Goal: Task Accomplishment & Management: Manage account settings

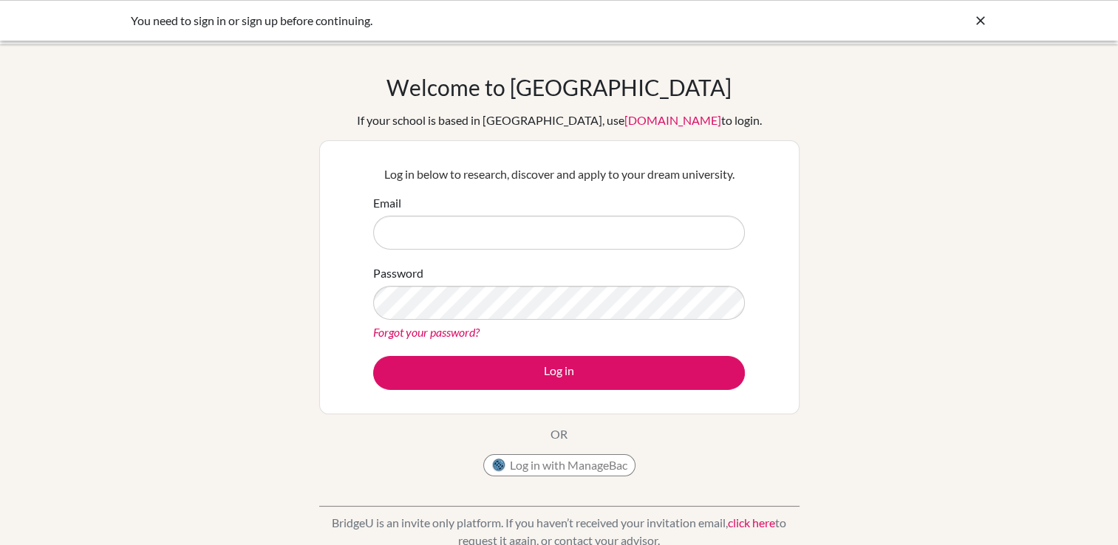
click at [978, 16] on icon at bounding box center [980, 20] width 15 height 15
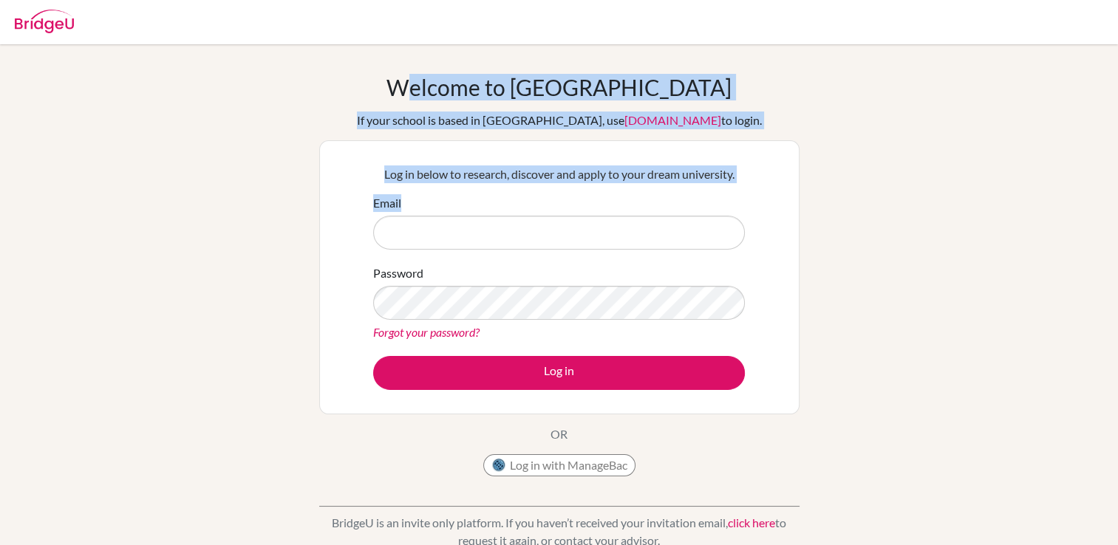
drag, startPoint x: 978, startPoint y: 16, endPoint x: 528, endPoint y: 222, distance: 495.4
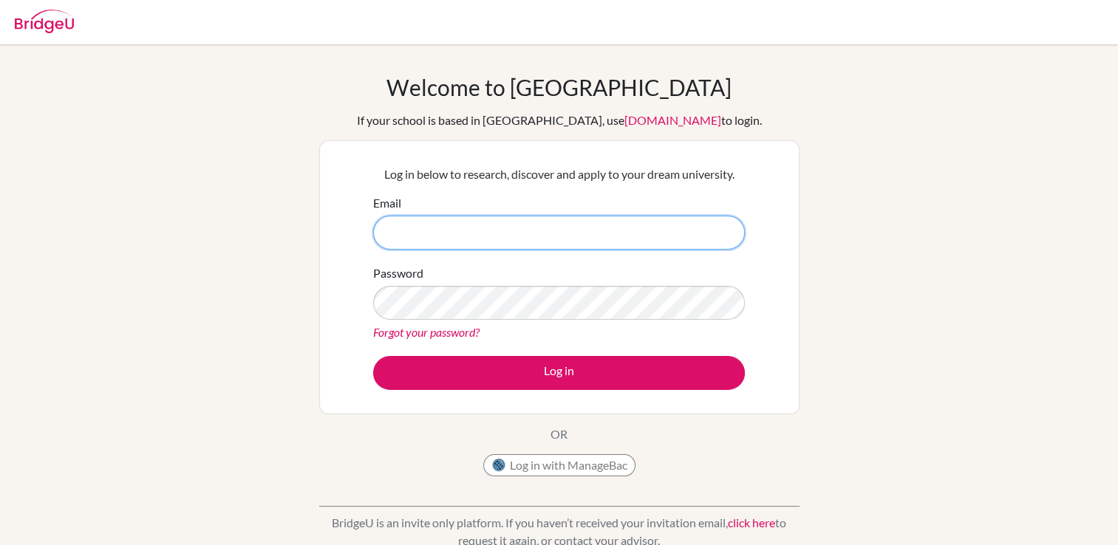
click at [424, 249] on input "Email" at bounding box center [559, 233] width 372 height 34
type input "Oliviershantel23@gmail.com"
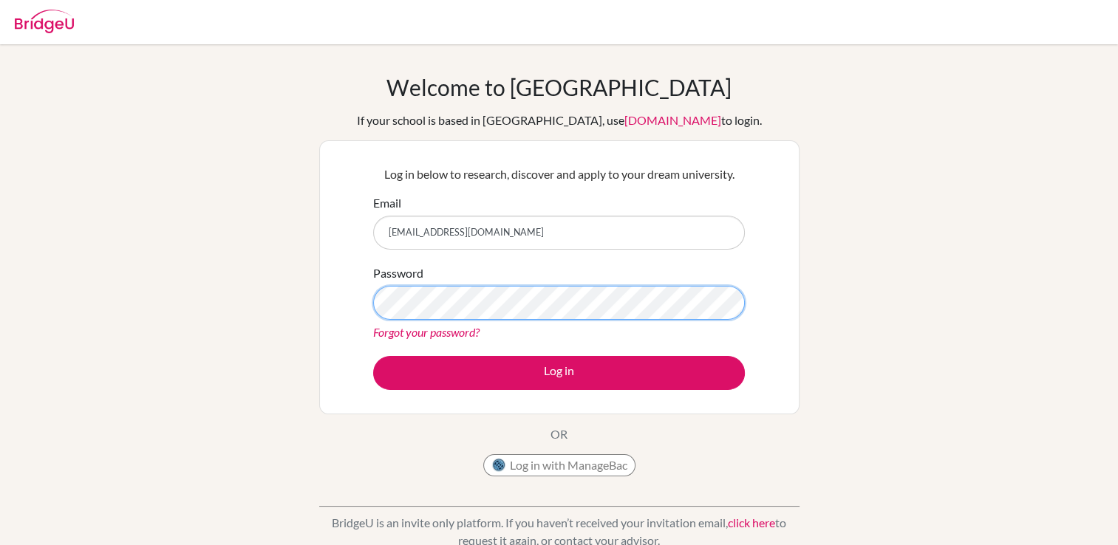
click at [373, 356] on button "Log in" at bounding box center [559, 373] width 372 height 34
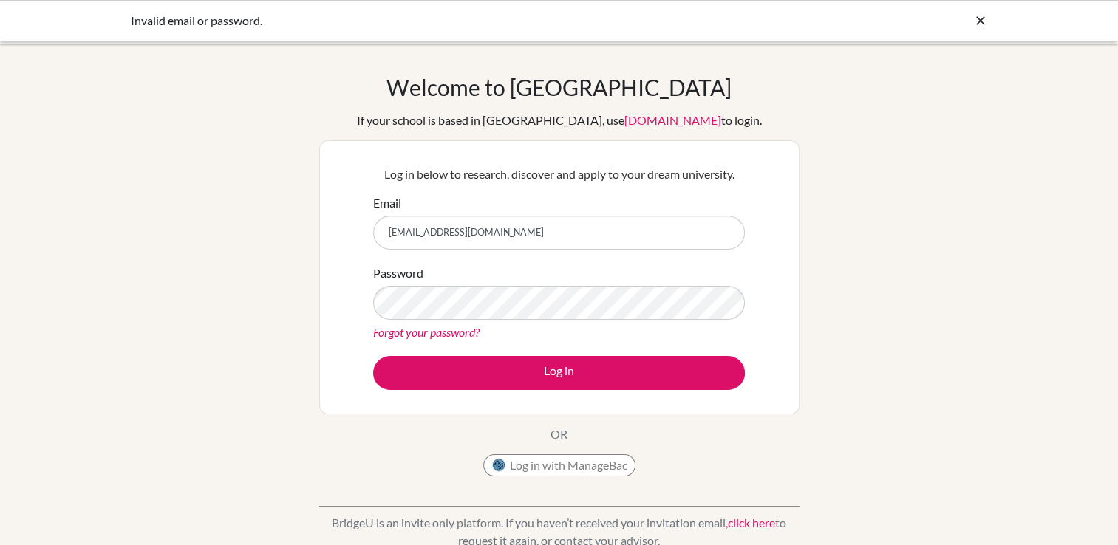
click at [457, 226] on input "[EMAIL_ADDRESS][DOMAIN_NAME]" at bounding box center [559, 233] width 372 height 34
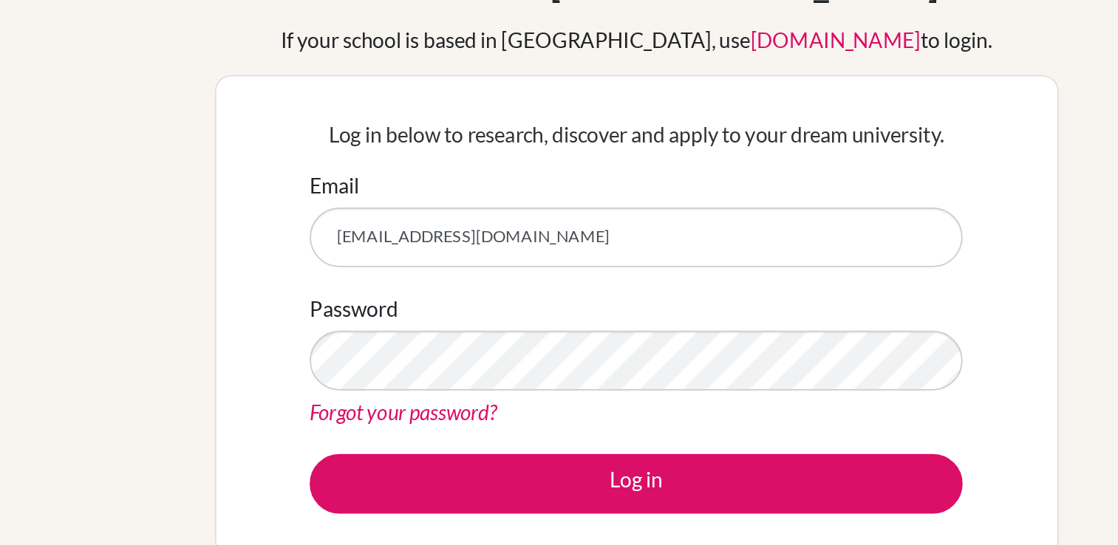
click at [495, 231] on input "[EMAIL_ADDRESS][DOMAIN_NAME]" at bounding box center [559, 233] width 372 height 34
click at [521, 231] on input "[EMAIL_ADDRESS][DOMAIN_NAME]" at bounding box center [559, 233] width 372 height 34
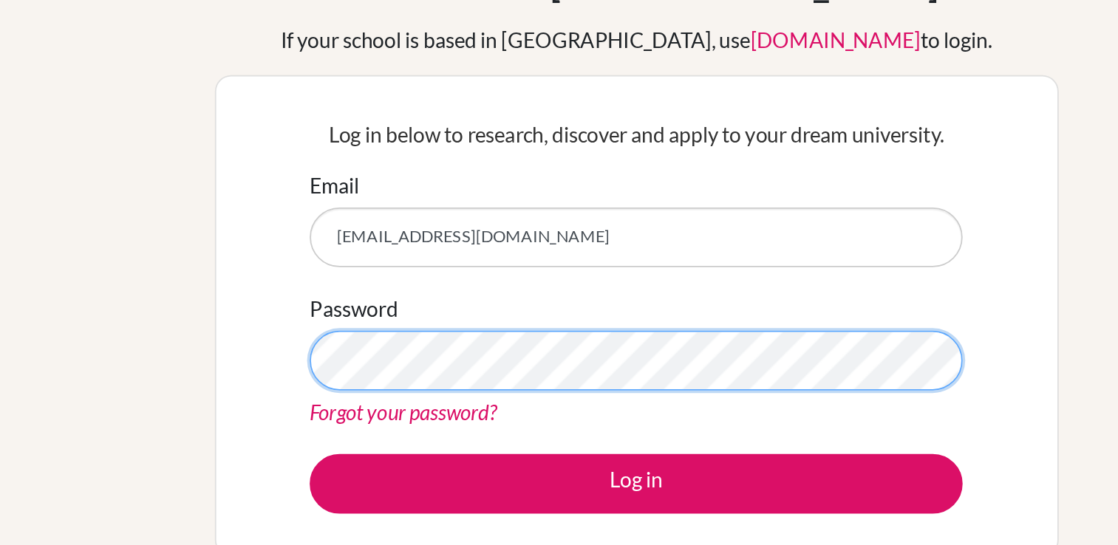
click at [373, 356] on button "Log in" at bounding box center [559, 373] width 372 height 34
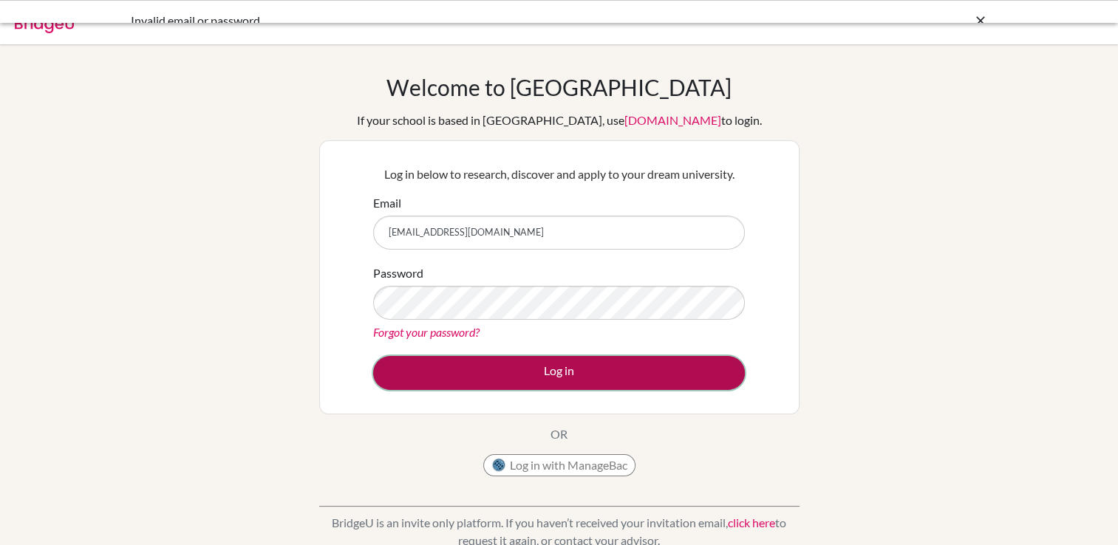
click at [579, 364] on button "Log in" at bounding box center [559, 373] width 372 height 34
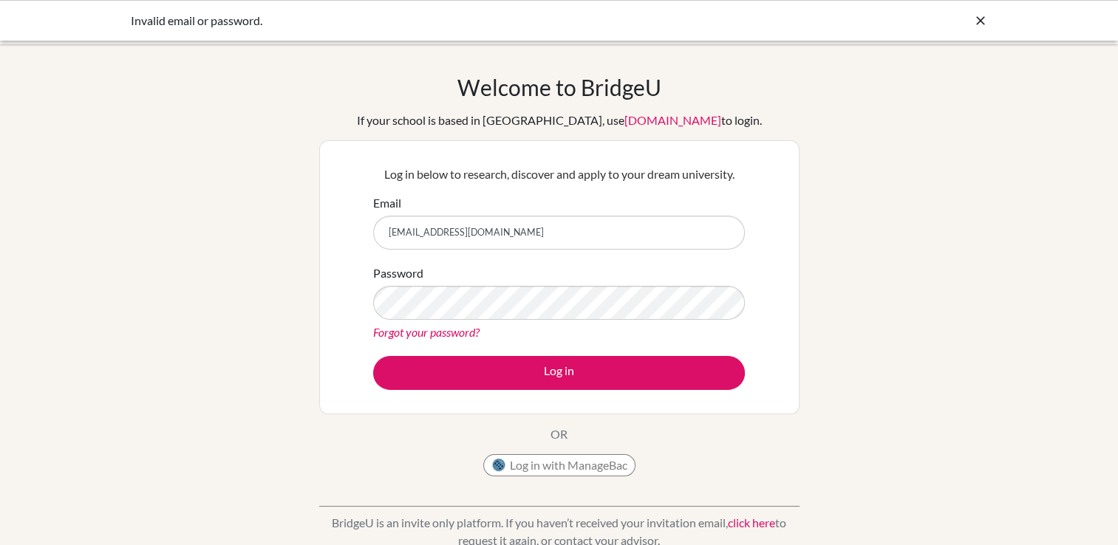
click at [996, 27] on div "Invalid email or password." at bounding box center [559, 20] width 1118 height 41
click at [987, 24] on icon at bounding box center [980, 20] width 15 height 15
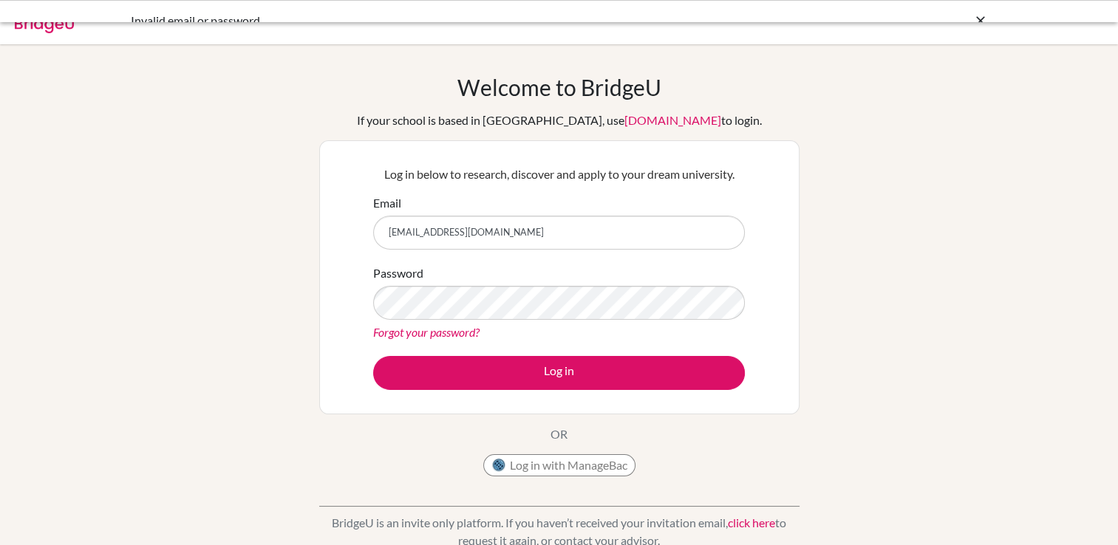
click at [978, 22] on body "Invalid email or password. Your browser is not supported by BridgeU. Please use…" at bounding box center [559, 272] width 1118 height 545
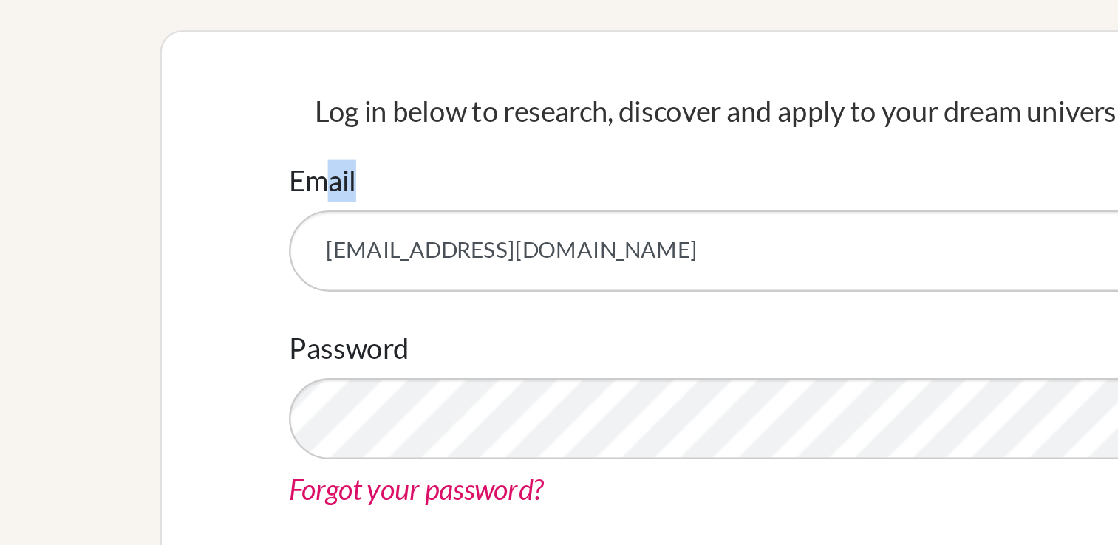
drag, startPoint x: 613, startPoint y: 285, endPoint x: 387, endPoint y: 211, distance: 237.0
click at [387, 211] on div "Email Oliviershantel23@gmail.com" at bounding box center [559, 221] width 372 height 55
drag, startPoint x: 387, startPoint y: 211, endPoint x: 388, endPoint y: 257, distance: 45.8
click at [388, 257] on form "Email Oliviershantel23@gmail.com Password Forgot your password? Log in" at bounding box center [559, 292] width 372 height 196
click at [428, 279] on div "Password Forgot your password?" at bounding box center [559, 303] width 372 height 77
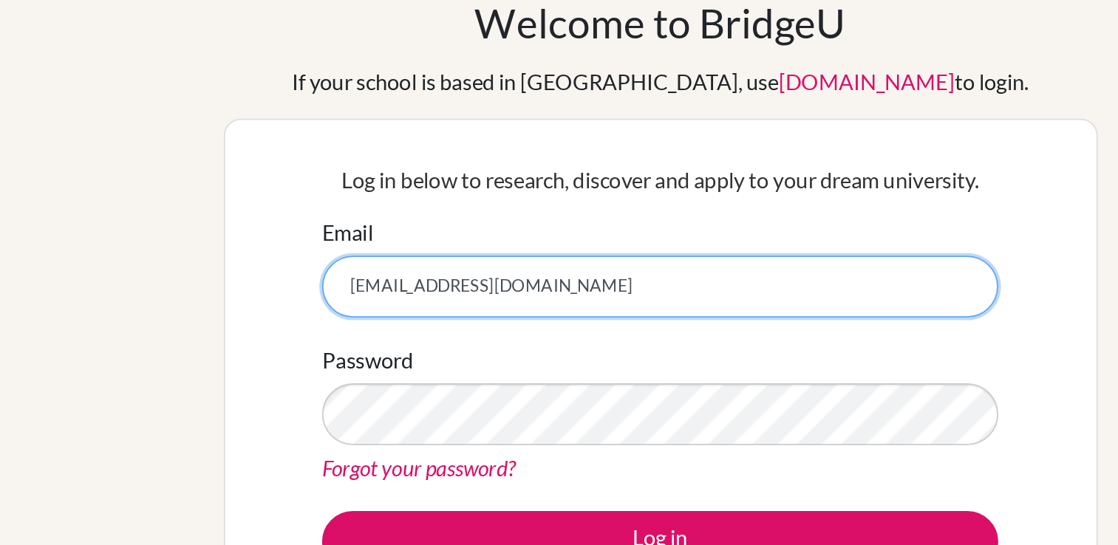
click at [492, 228] on input "Oliviershantel23@gmail.com" at bounding box center [559, 233] width 372 height 34
drag, startPoint x: 505, startPoint y: 226, endPoint x: 379, endPoint y: 229, distance: 126.4
click at [379, 229] on input "Oliviershantel23@gmail.com" at bounding box center [559, 233] width 372 height 34
click at [468, 231] on input "Shantel.oliviergmail.com" at bounding box center [559, 233] width 372 height 34
drag, startPoint x: 468, startPoint y: 231, endPoint x: 446, endPoint y: 232, distance: 21.4
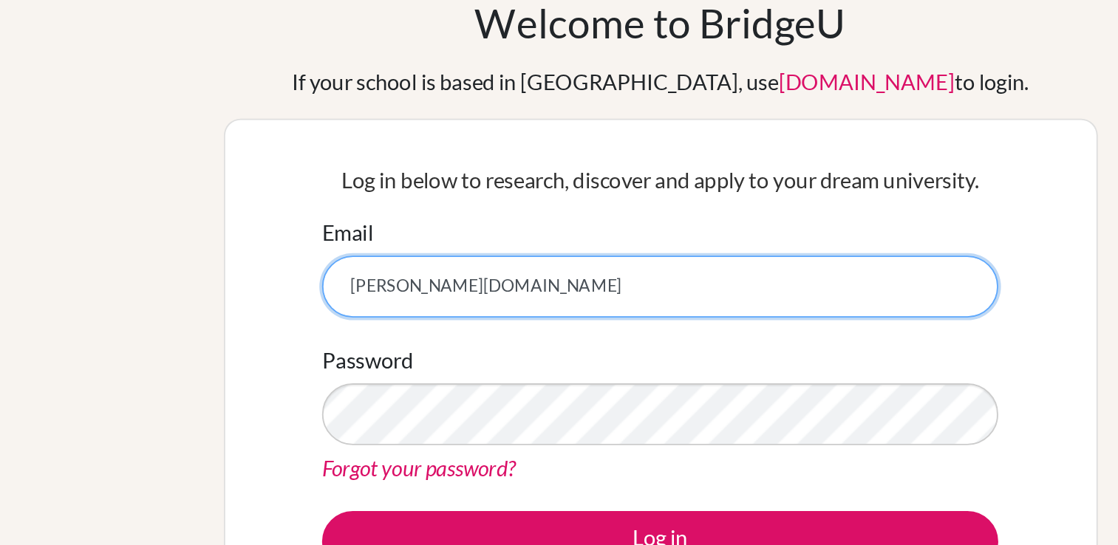
click at [446, 232] on input "Shantel.oliviergmail.com" at bounding box center [559, 233] width 372 height 34
type input "Shantel.olivier@isaruba.com"
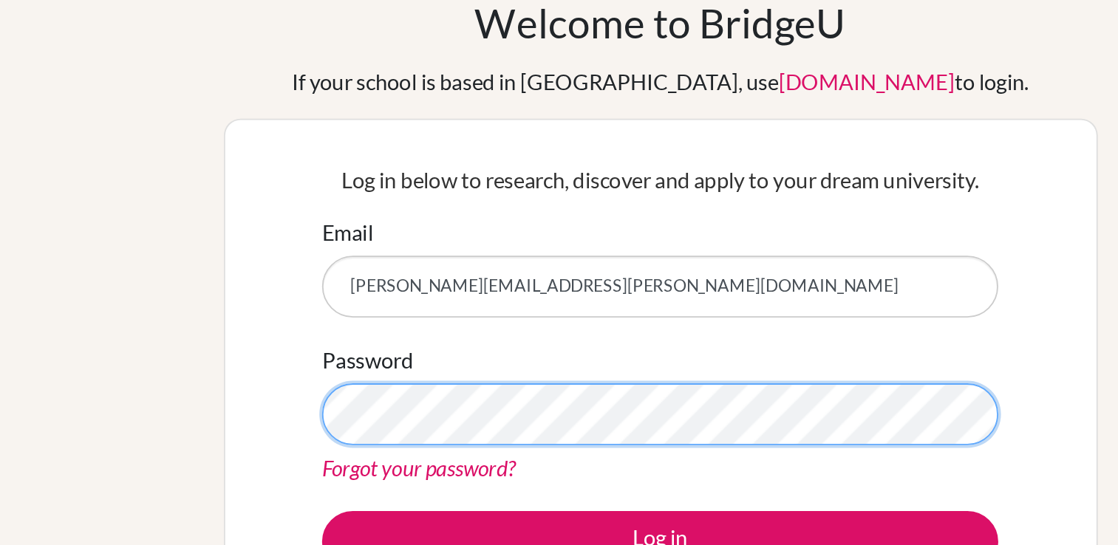
click at [373, 356] on button "Log in" at bounding box center [559, 373] width 372 height 34
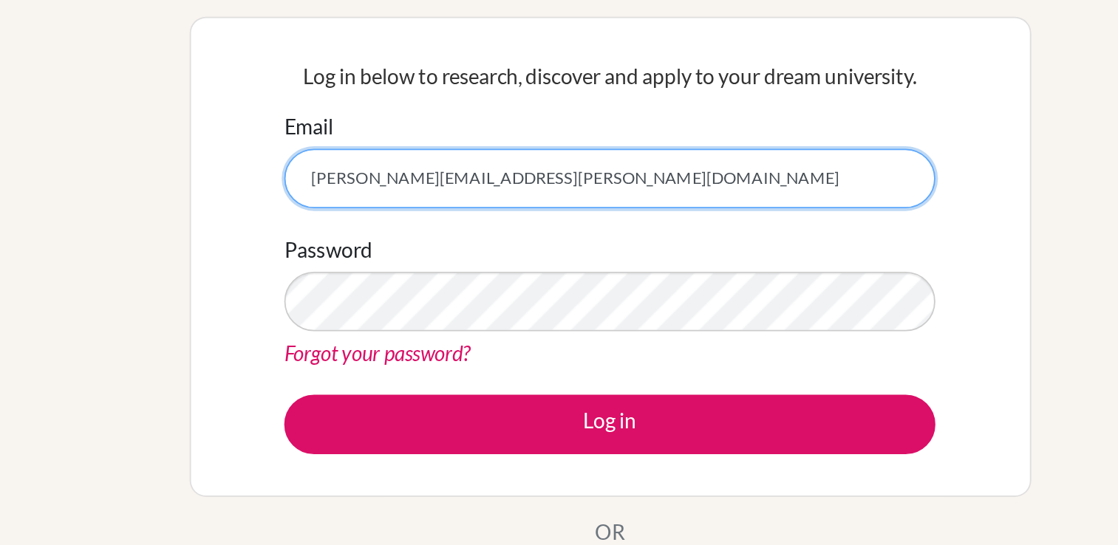
click at [421, 234] on input "[PERSON_NAME][EMAIL_ADDRESS][PERSON_NAME][DOMAIN_NAME]" at bounding box center [559, 233] width 372 height 34
type input "[PERSON_NAME][EMAIL_ADDRESS][PERSON_NAME][DOMAIN_NAME]"
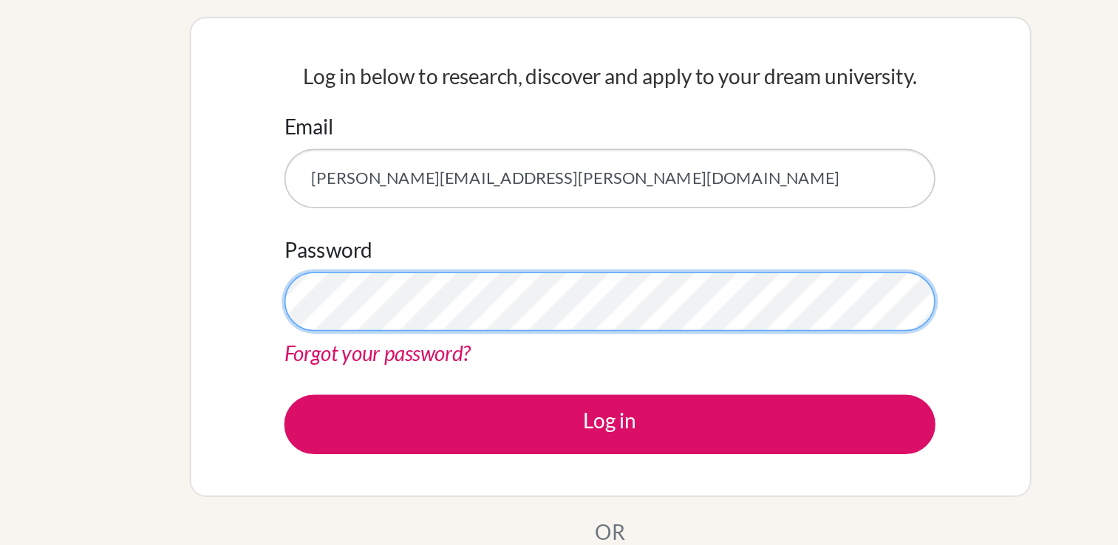
click at [373, 356] on button "Log in" at bounding box center [559, 373] width 372 height 34
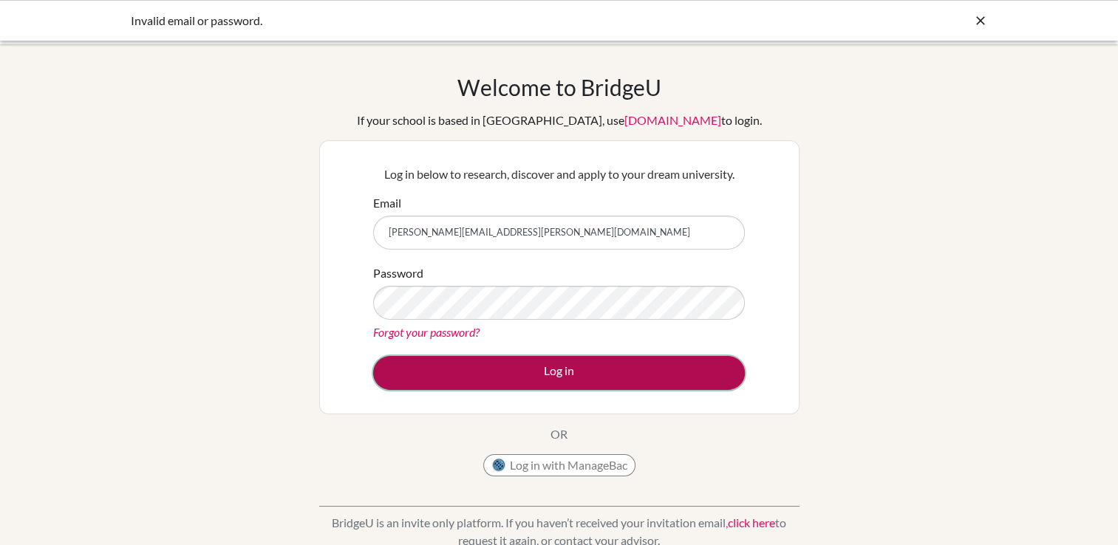
click at [684, 377] on button "Log in" at bounding box center [559, 373] width 372 height 34
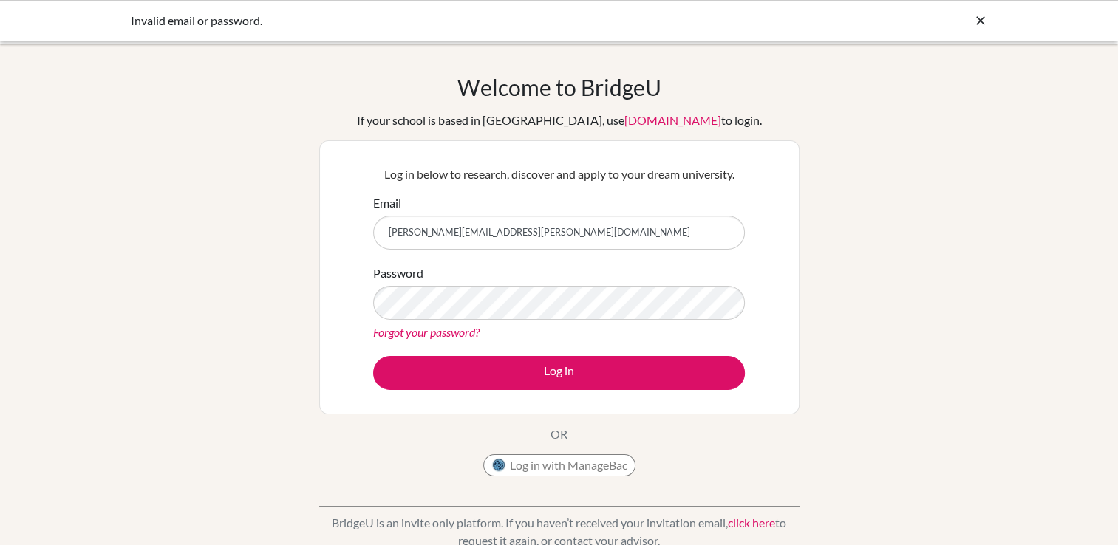
click at [988, 19] on div "Invalid email or password." at bounding box center [559, 20] width 1118 height 41
click at [982, 19] on icon at bounding box center [980, 20] width 15 height 15
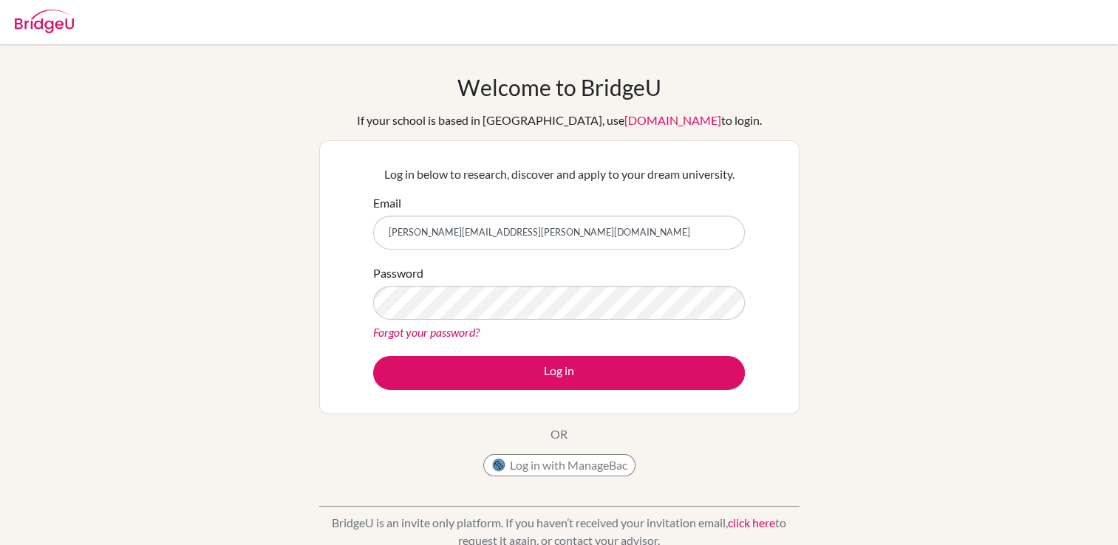
click at [54, 29] on img at bounding box center [44, 22] width 59 height 24
click at [450, 243] on input "Email" at bounding box center [559, 233] width 372 height 34
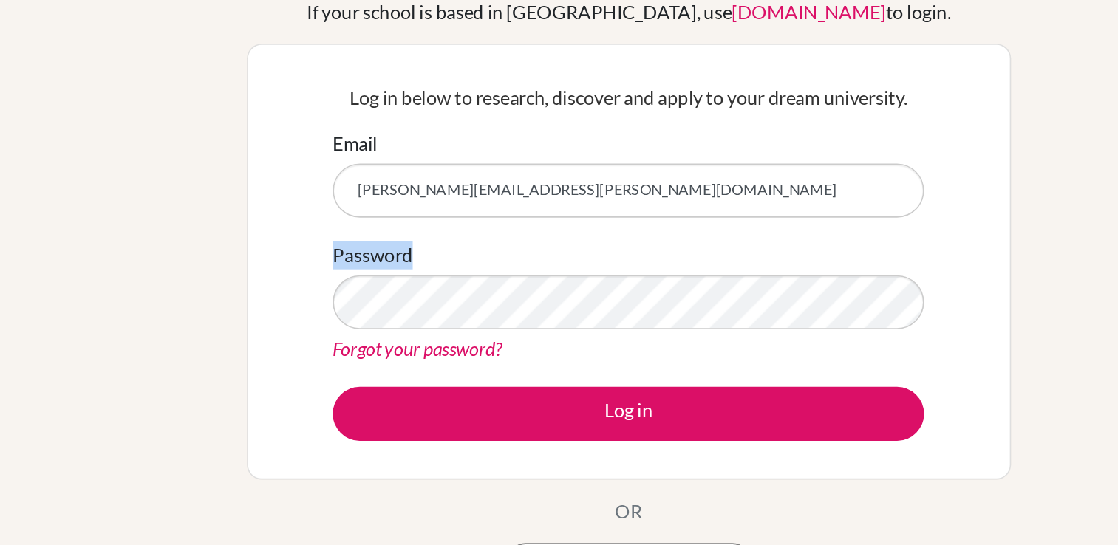
drag, startPoint x: 424, startPoint y: 273, endPoint x: 373, endPoint y: 273, distance: 51.0
click at [373, 273] on div "Password Forgot your password?" at bounding box center [559, 303] width 372 height 77
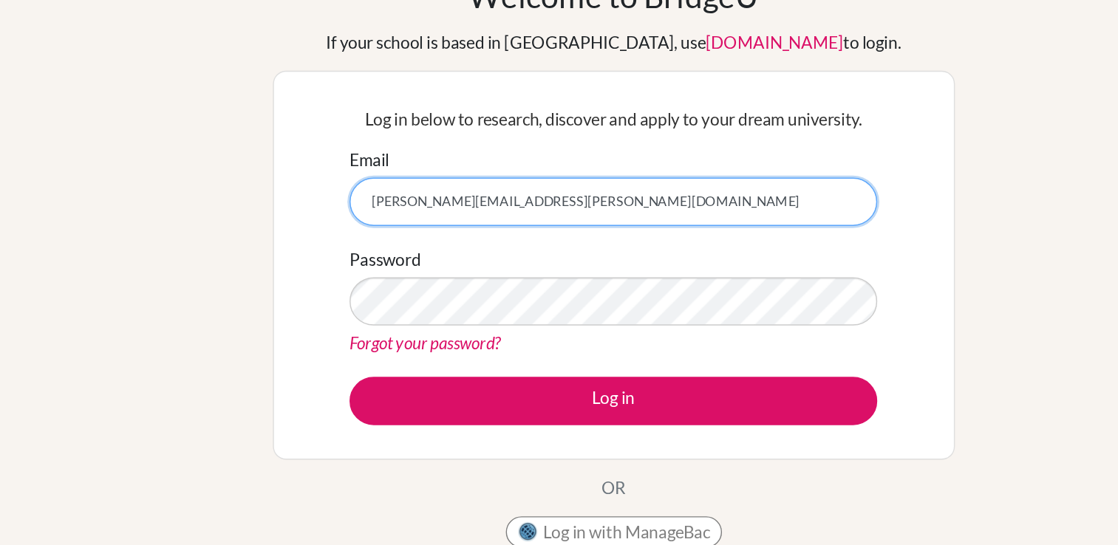
click at [425, 234] on input "Shantel.Olivier@isaruba.com" at bounding box center [559, 233] width 372 height 34
type input "[PERSON_NAME][EMAIL_ADDRESS][PERSON_NAME][DOMAIN_NAME]"
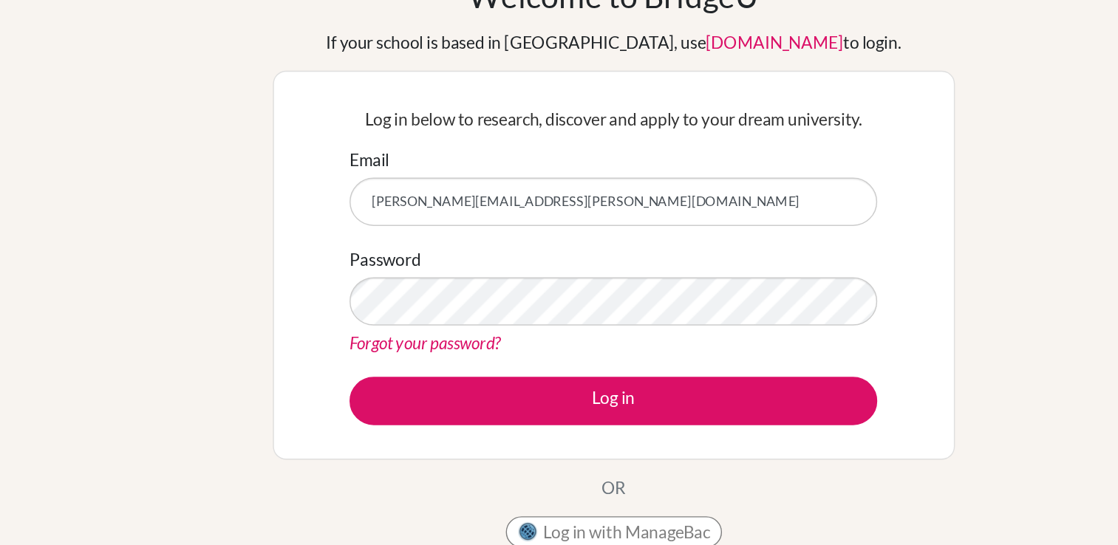
click at [689, 395] on div "Log in below to research, discover and apply to your dream university. Email Sh…" at bounding box center [559, 277] width 390 height 243
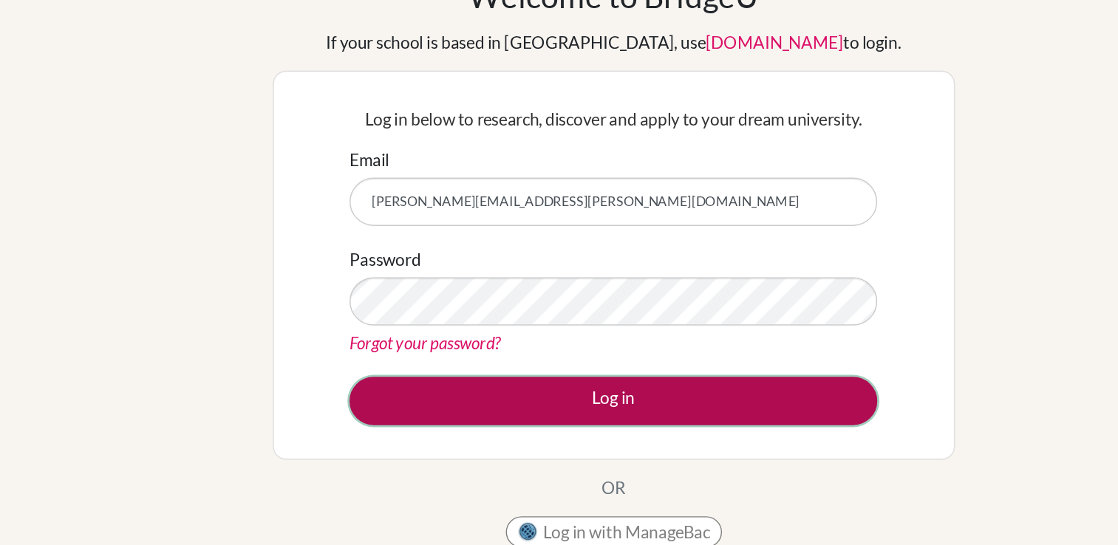
click at [657, 383] on button "Log in" at bounding box center [559, 373] width 372 height 34
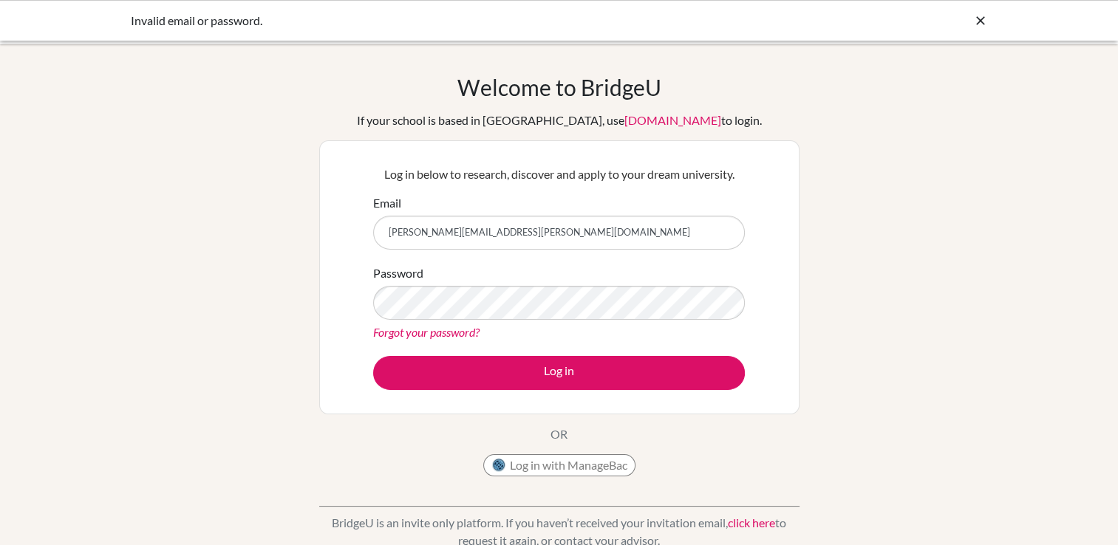
click at [455, 327] on link "Forgot your password?" at bounding box center [426, 332] width 106 height 14
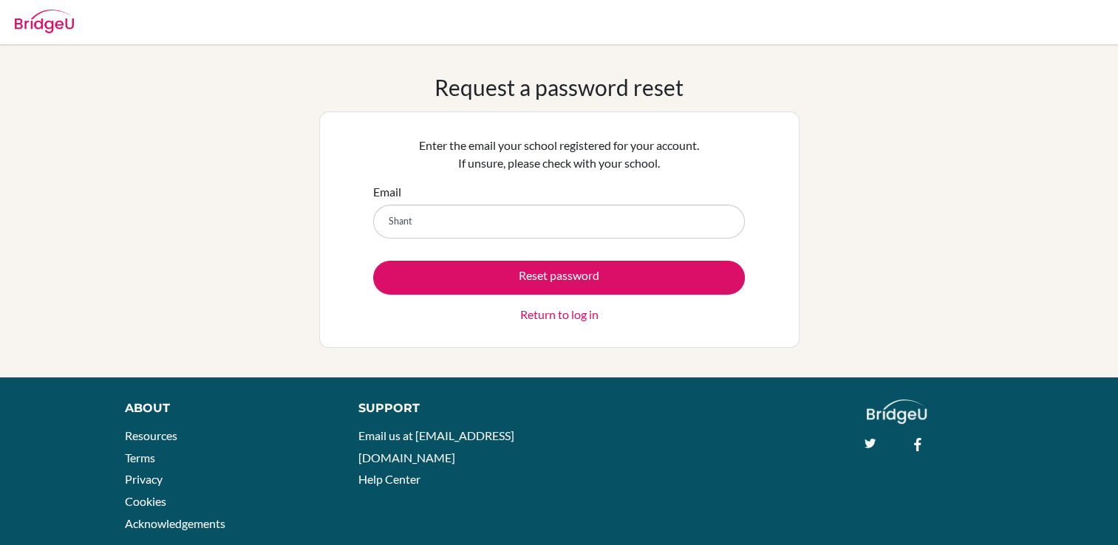
type input "Shantel.olivier@isaruba.com"
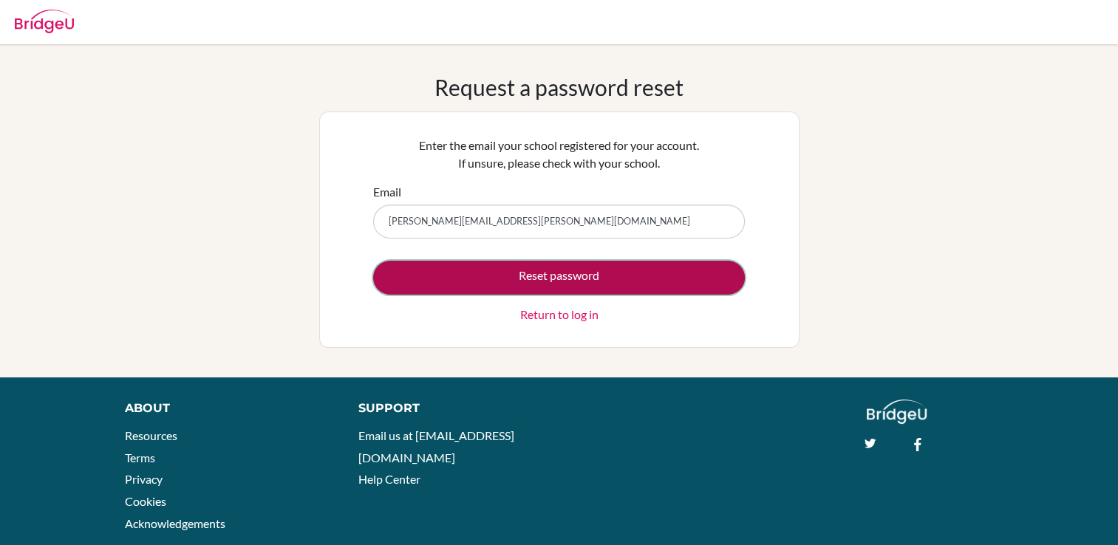
click at [525, 273] on button "Reset password" at bounding box center [559, 278] width 372 height 34
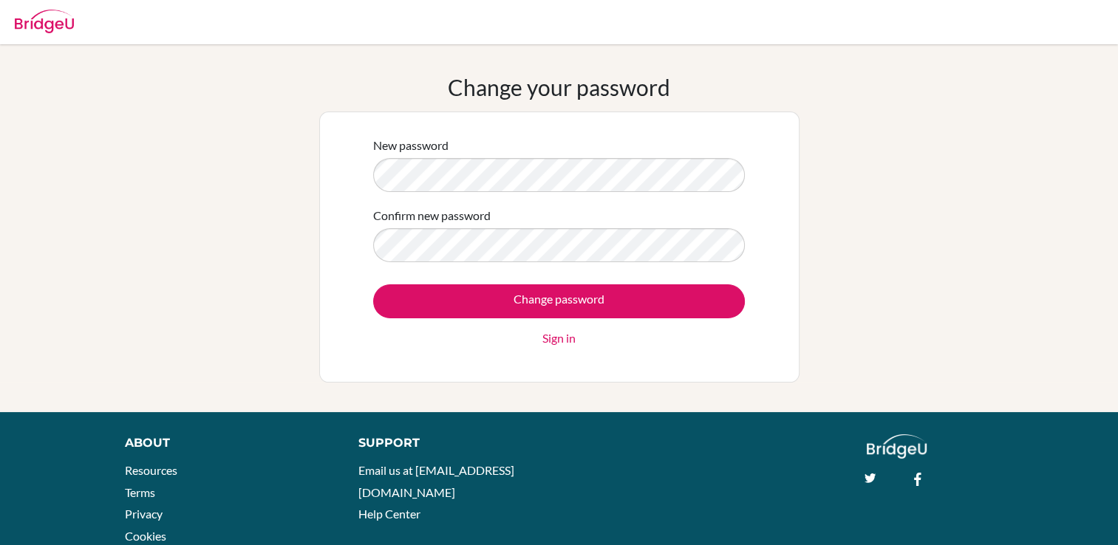
click at [531, 194] on form "New password Confirm new password Change password Sign in" at bounding box center [559, 242] width 372 height 211
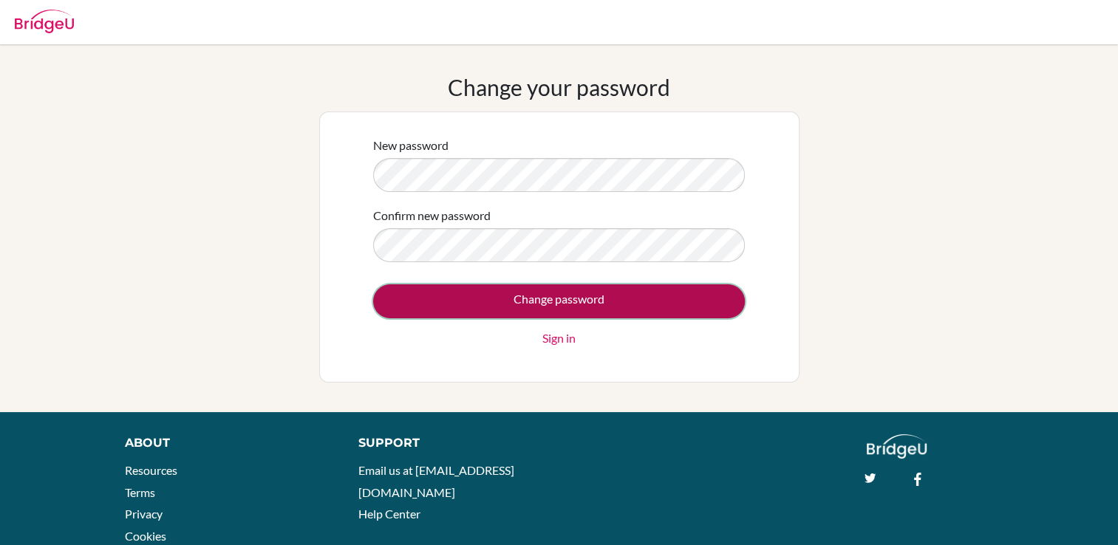
click at [591, 287] on input "Change password" at bounding box center [559, 302] width 372 height 34
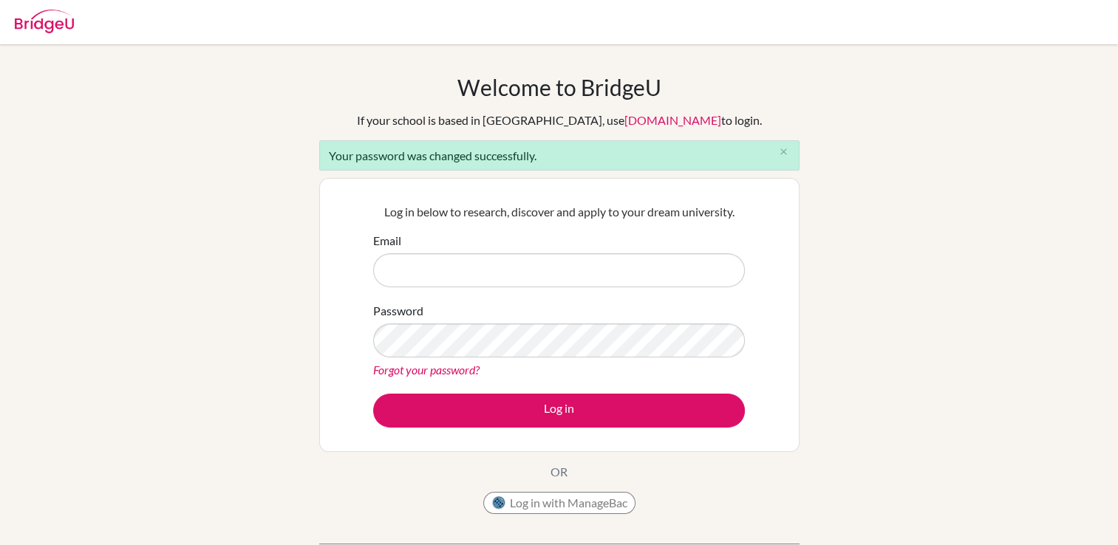
click at [619, 300] on form "Email Password Forgot your password? Log in" at bounding box center [559, 330] width 372 height 196
click at [607, 288] on form "Email Password Forgot your password? Log in" at bounding box center [559, 330] width 372 height 196
click at [585, 276] on input "Email" at bounding box center [559, 270] width 372 height 34
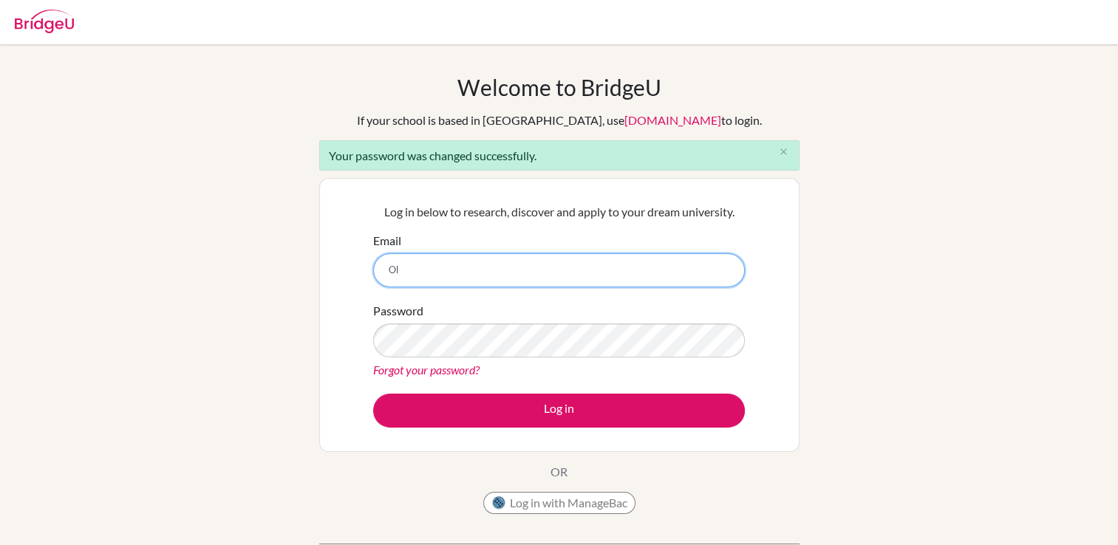
type input "O"
paste input "[PERSON_NAME][EMAIL_ADDRESS][PERSON_NAME][DOMAIN_NAME]"
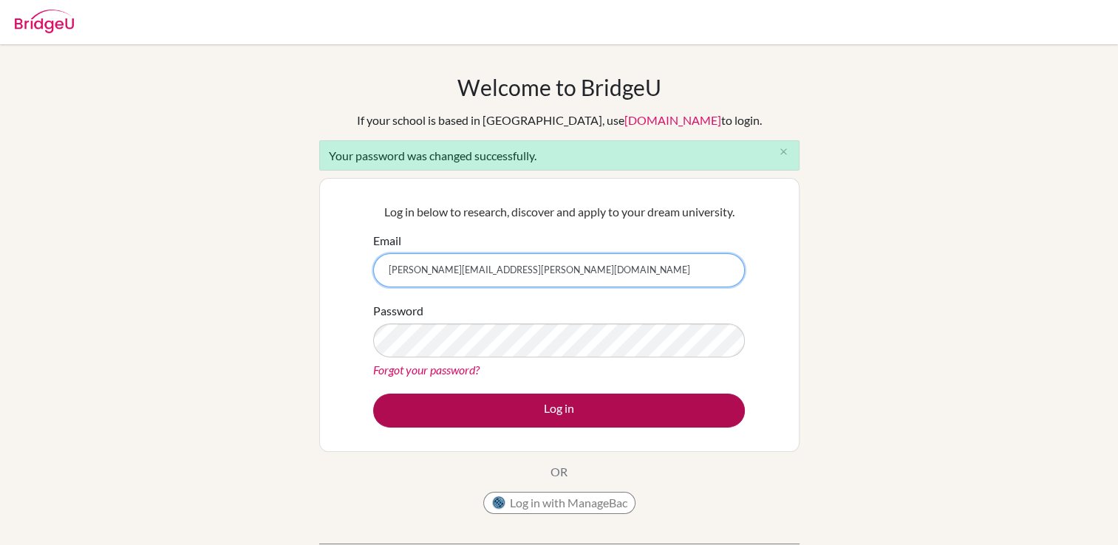
type input "[PERSON_NAME][EMAIL_ADDRESS][PERSON_NAME][DOMAIN_NAME]"
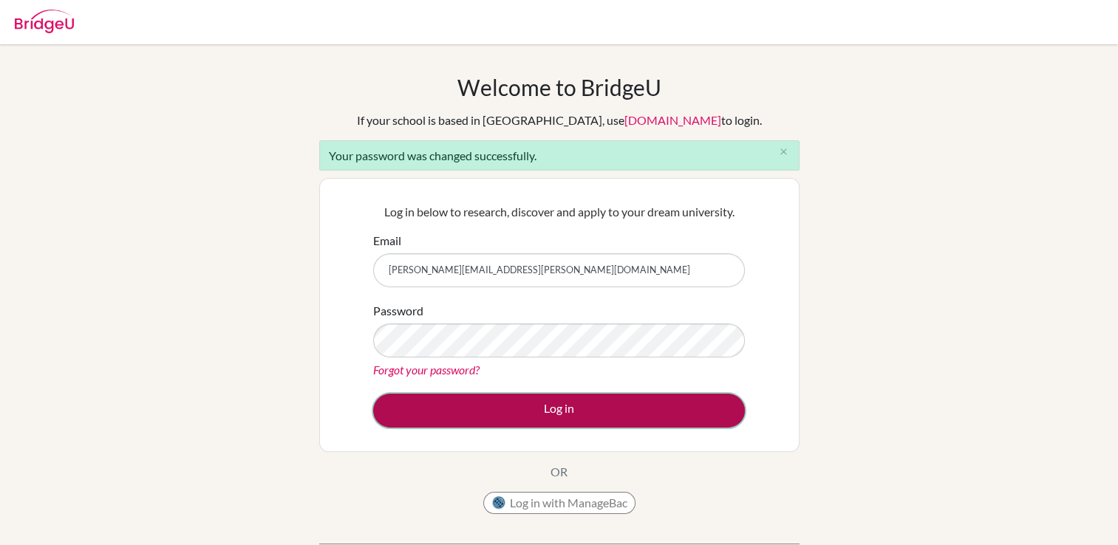
click at [520, 408] on button "Log in" at bounding box center [559, 411] width 372 height 34
